Goal: Complete application form: Complete application form

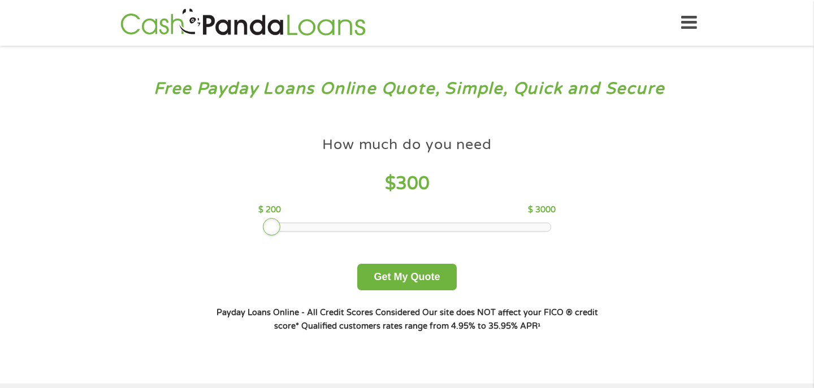
drag, startPoint x: 340, startPoint y: 228, endPoint x: 262, endPoint y: 226, distance: 78.0
click at [263, 226] on div at bounding box center [407, 227] width 289 height 9
drag, startPoint x: 268, startPoint y: 225, endPoint x: 251, endPoint y: 227, distance: 17.0
click at [251, 227] on div "How much do you need $ 200 $ 200 $ 3000 Get My Quote" at bounding box center [407, 210] width 396 height 159
click at [400, 283] on button "Get My Quote" at bounding box center [406, 277] width 99 height 27
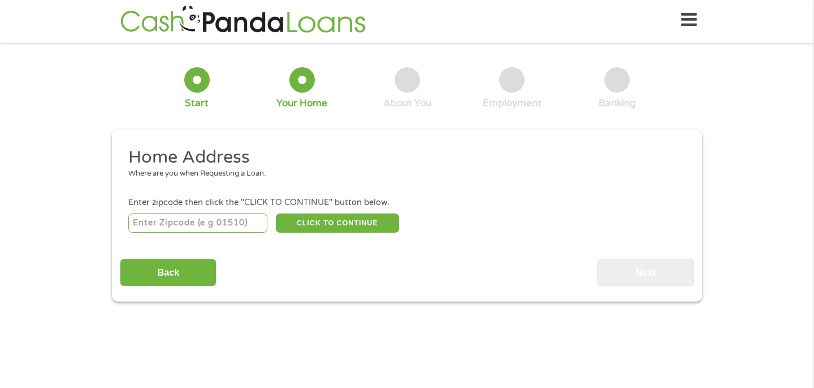
scroll to position [5, 5]
click at [233, 227] on input "number" at bounding box center [198, 223] width 140 height 19
type input "26508"
click at [304, 222] on button "CLICK TO CONTINUE" at bounding box center [337, 223] width 123 height 19
type input "26508"
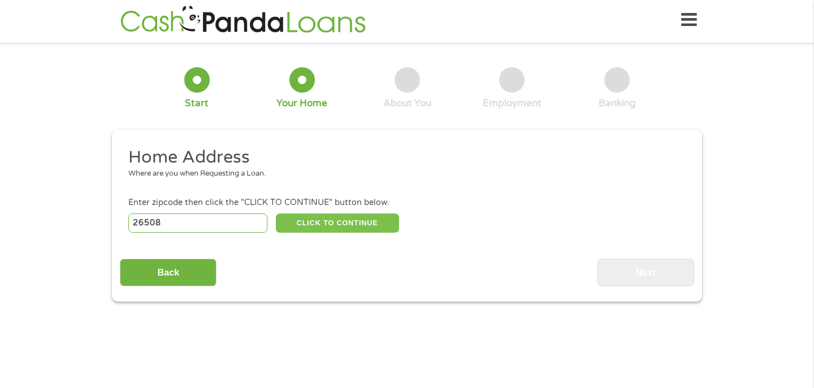
type input "Morgantown"
select select "[US_STATE]"
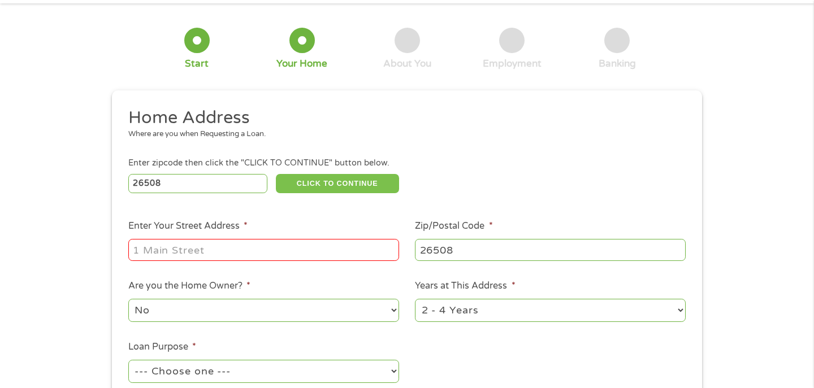
scroll to position [44, 0]
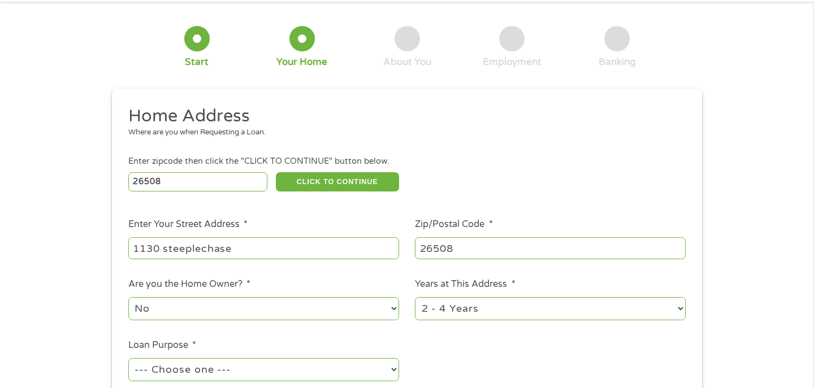
type input "1130 steeplechase"
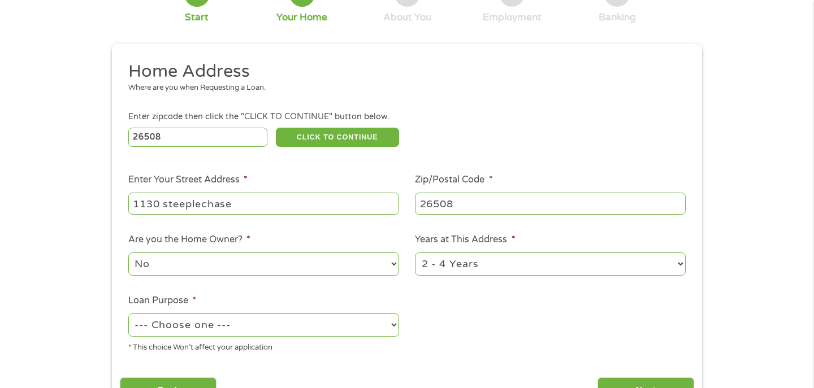
scroll to position [90, 0]
select select "paybills"
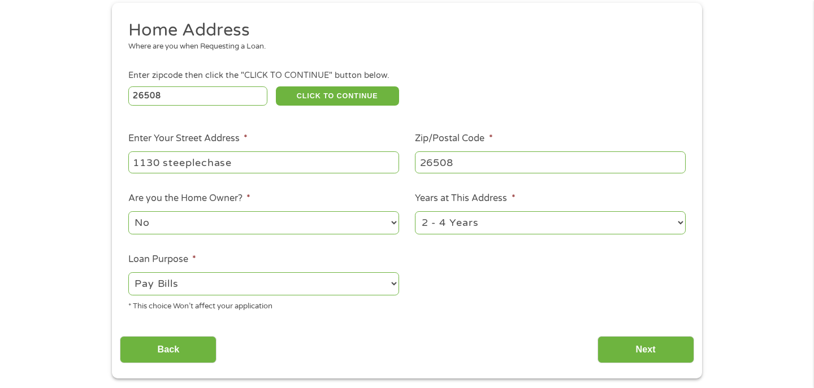
scroll to position [134, 0]
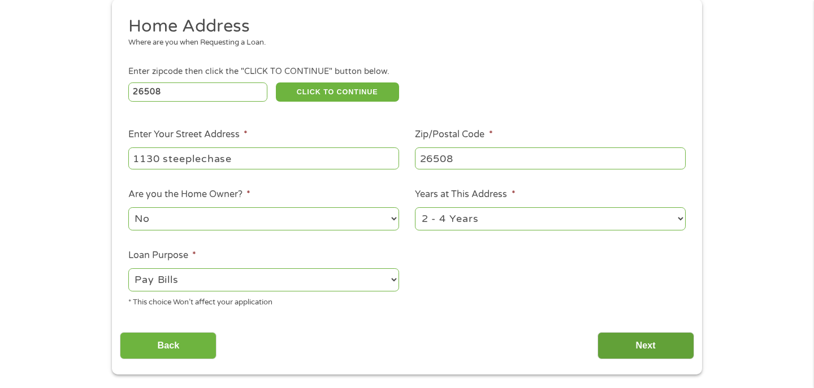
click at [615, 342] on input "Next" at bounding box center [645, 346] width 97 height 28
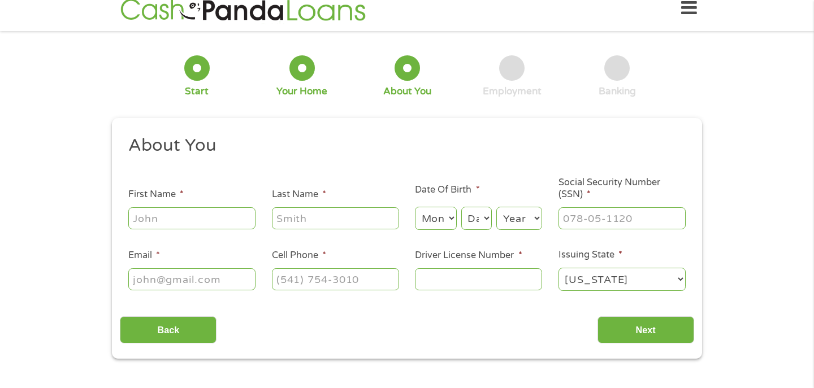
scroll to position [3, 0]
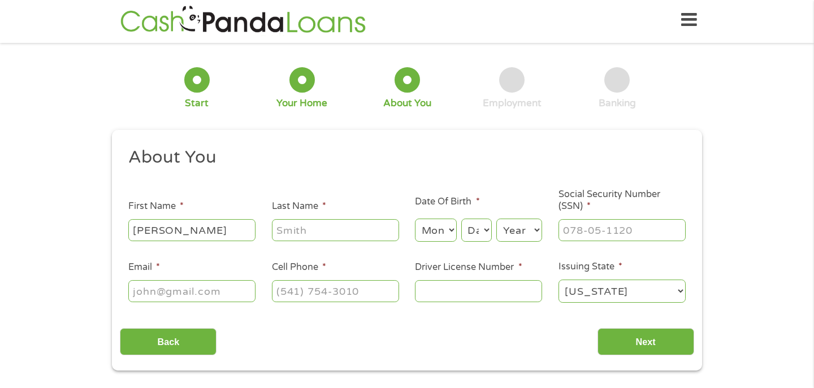
type input "[PERSON_NAME]"
select select "8"
select select "17"
click at [581, 225] on input "Social Security Number (SSN) *" at bounding box center [621, 229] width 127 height 21
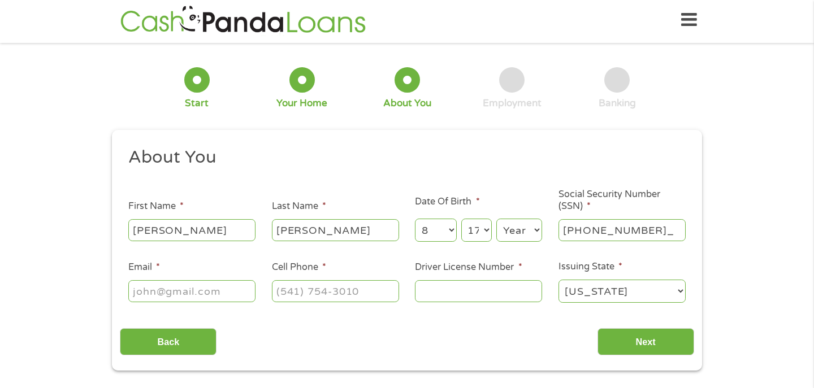
type input "235-31-8164"
type input "[EMAIL_ADDRESS][DOMAIN_NAME]"
type input "[PHONE_NUMBER]"
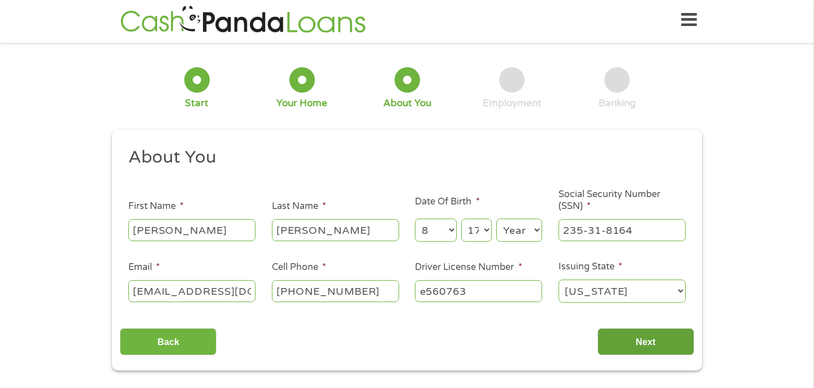
type input "e560763"
click at [657, 342] on input "Next" at bounding box center [645, 342] width 97 height 28
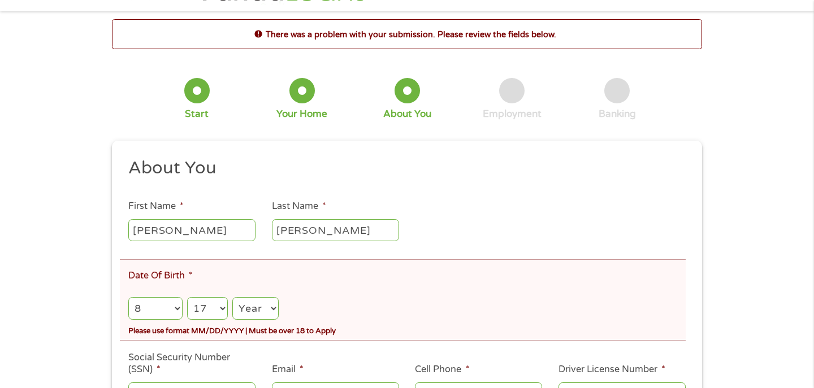
scroll to position [47, 0]
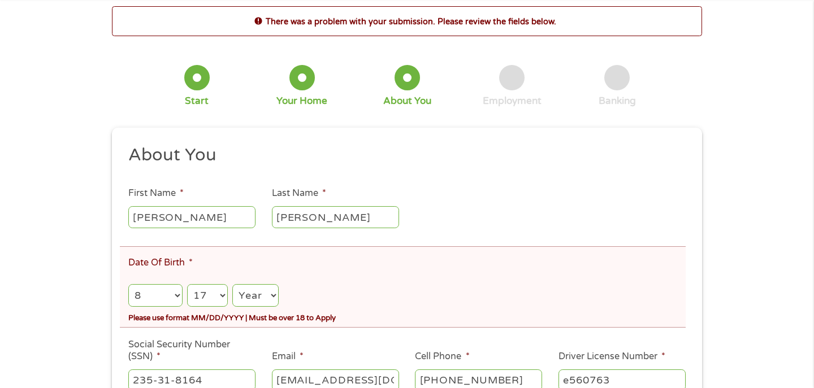
select select "1972"
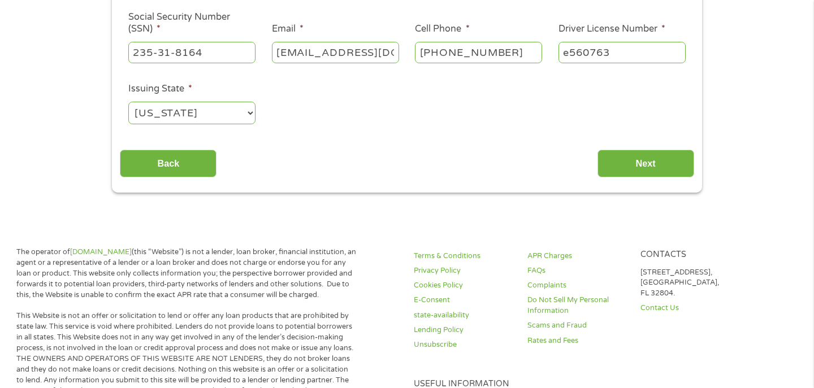
scroll to position [303, 0]
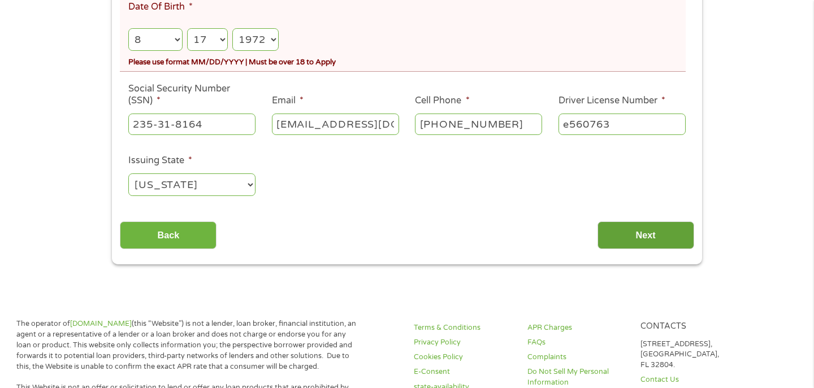
click at [633, 239] on input "Next" at bounding box center [645, 235] width 97 height 28
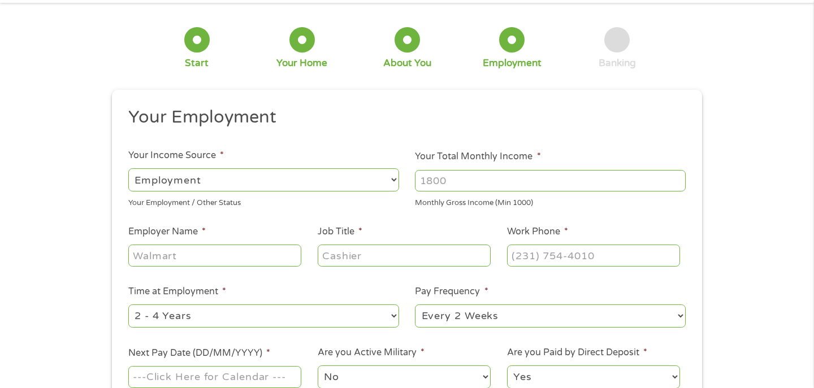
scroll to position [3, 0]
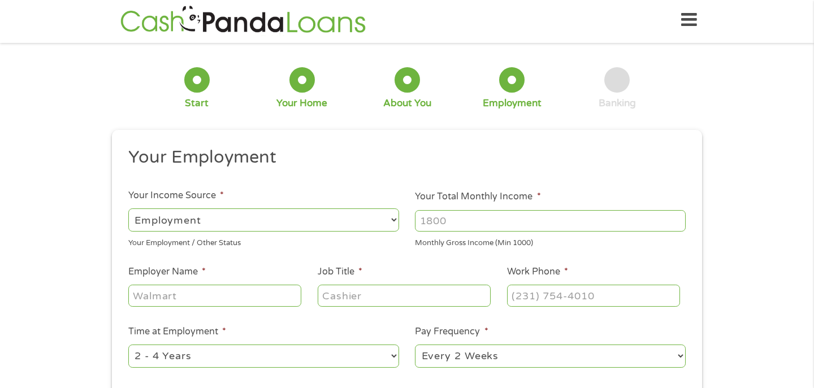
click at [480, 213] on input "Your Total Monthly Income *" at bounding box center [550, 220] width 271 height 21
type input "3800"
type input "Monongalia Sheriff's Office"
type input "Director of Communication"
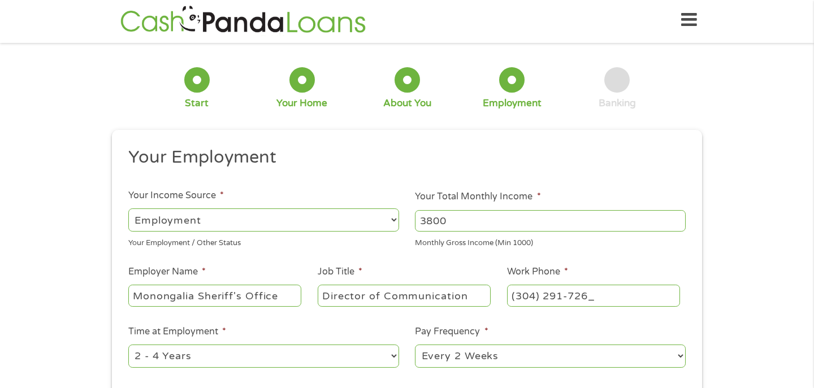
type input "[PHONE_NUMBER]"
select select "12months"
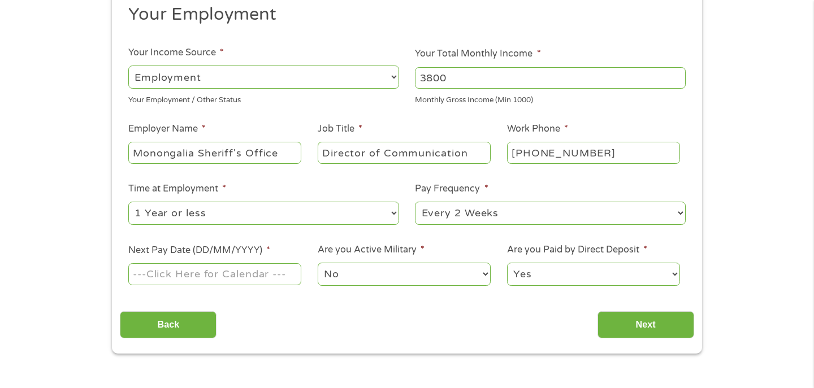
scroll to position [146, 0]
click at [268, 273] on input "Next Pay Date (DD/MM/YYYY) *" at bounding box center [214, 273] width 173 height 21
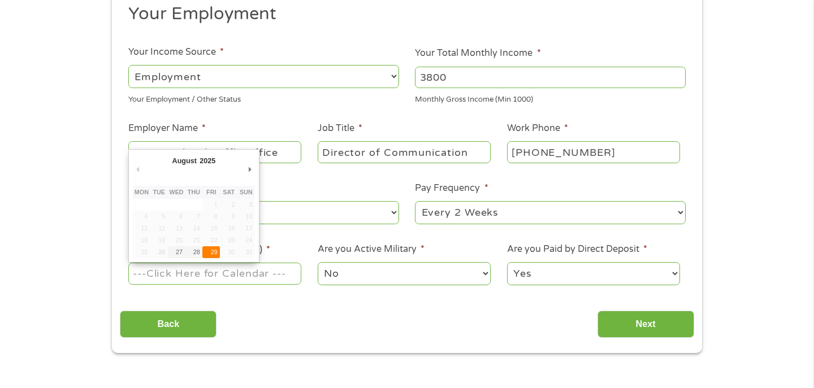
type input "[DATE]"
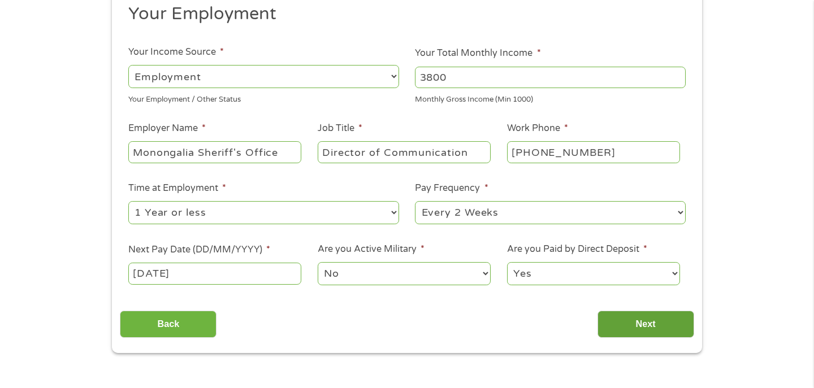
click at [653, 329] on input "Next" at bounding box center [645, 325] width 97 height 28
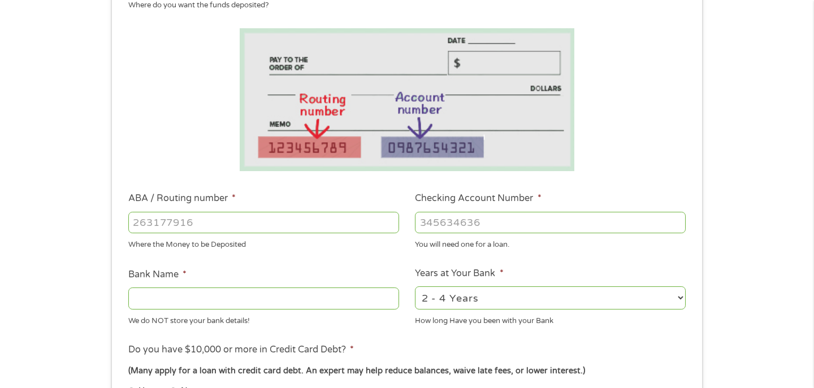
scroll to position [177, 0]
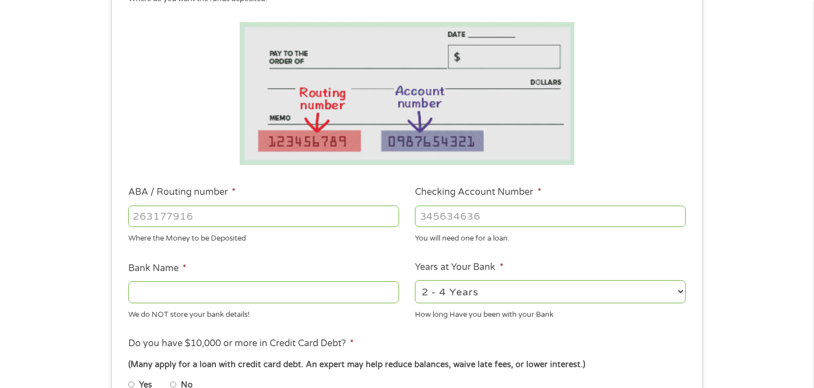
click at [333, 212] on input "ABA / Routing number *" at bounding box center [263, 216] width 271 height 21
type input "056004445"
type input "UNITED BANK"
type input "056004445"
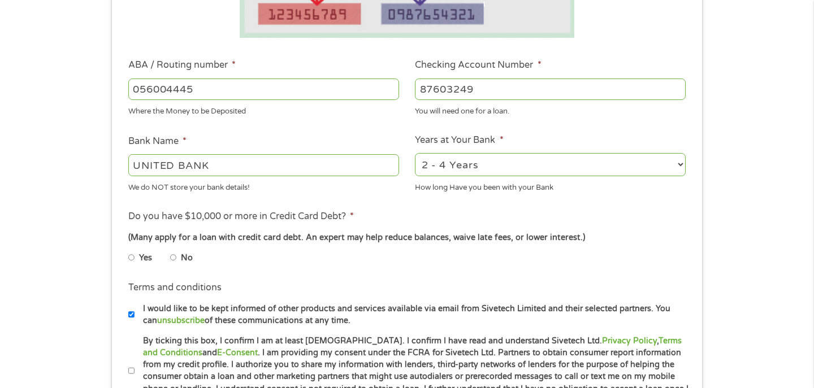
scroll to position [333, 0]
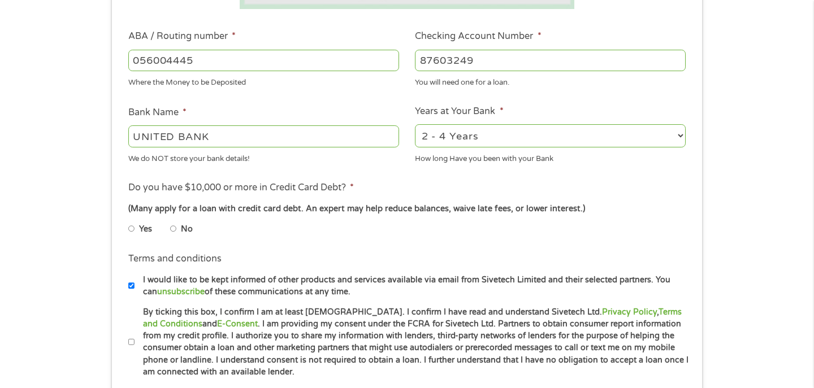
type input "87603249"
click at [131, 227] on input "Yes" at bounding box center [131, 229] width 7 height 18
radio input "true"
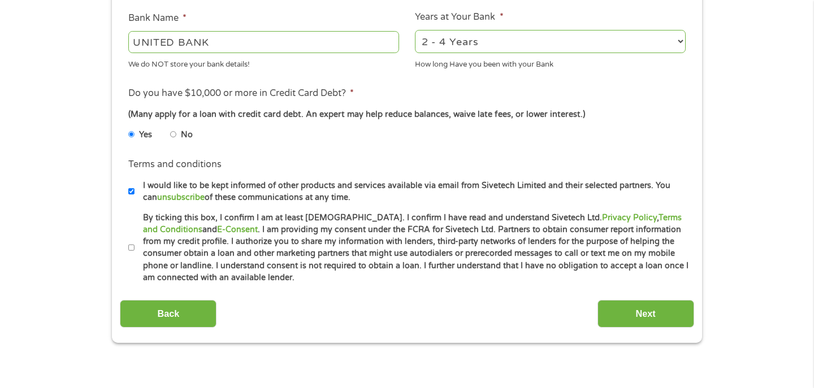
scroll to position [429, 0]
click at [132, 188] on input "I would like to be kept informed of other products and services available via e…" at bounding box center [131, 190] width 7 height 18
checkbox input "false"
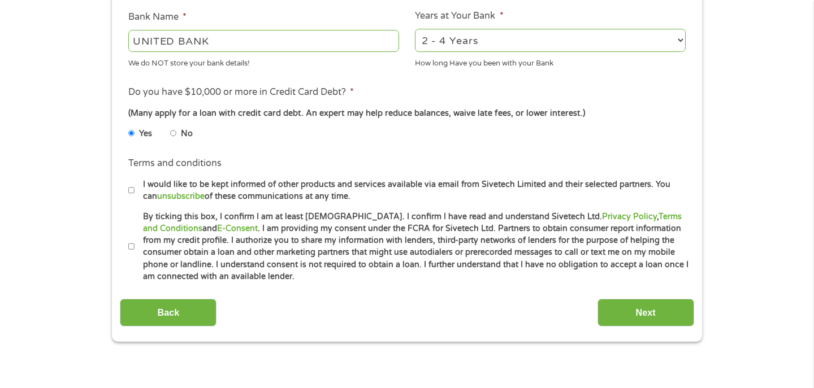
click at [129, 241] on input "By ticking this box, I confirm I am at least [DEMOGRAPHIC_DATA]. I confirm I ha…" at bounding box center [131, 247] width 7 height 18
checkbox input "true"
click at [641, 306] on input "Next" at bounding box center [645, 313] width 97 height 28
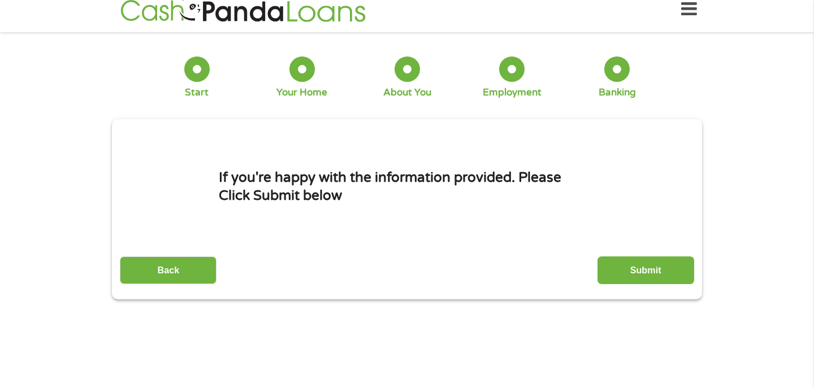
scroll to position [3, 0]
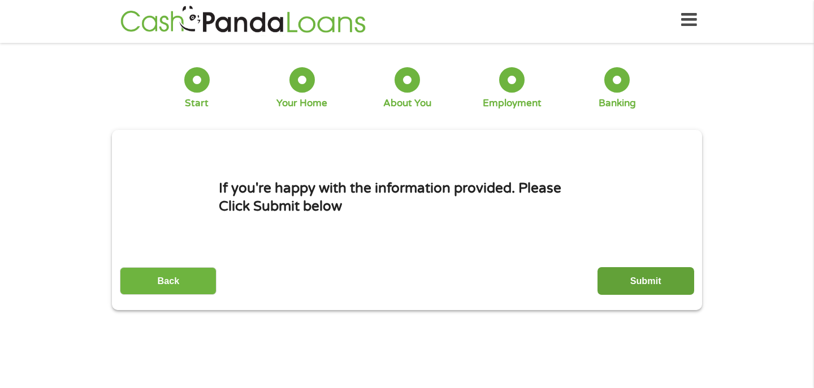
click at [637, 293] on input "Submit" at bounding box center [645, 281] width 97 height 28
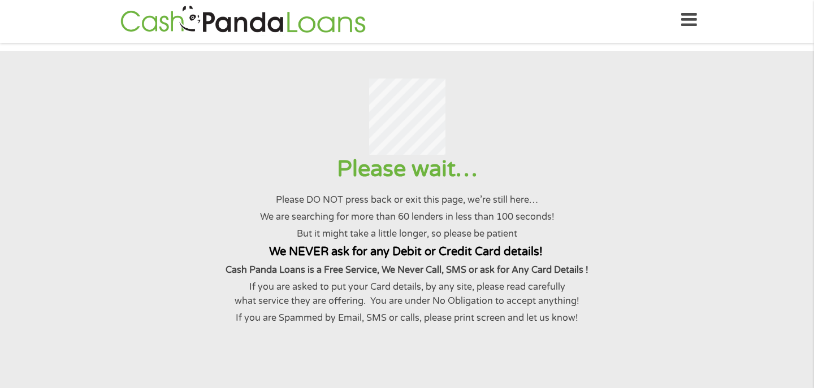
scroll to position [0, 0]
